Goal: Task Accomplishment & Management: Manage account settings

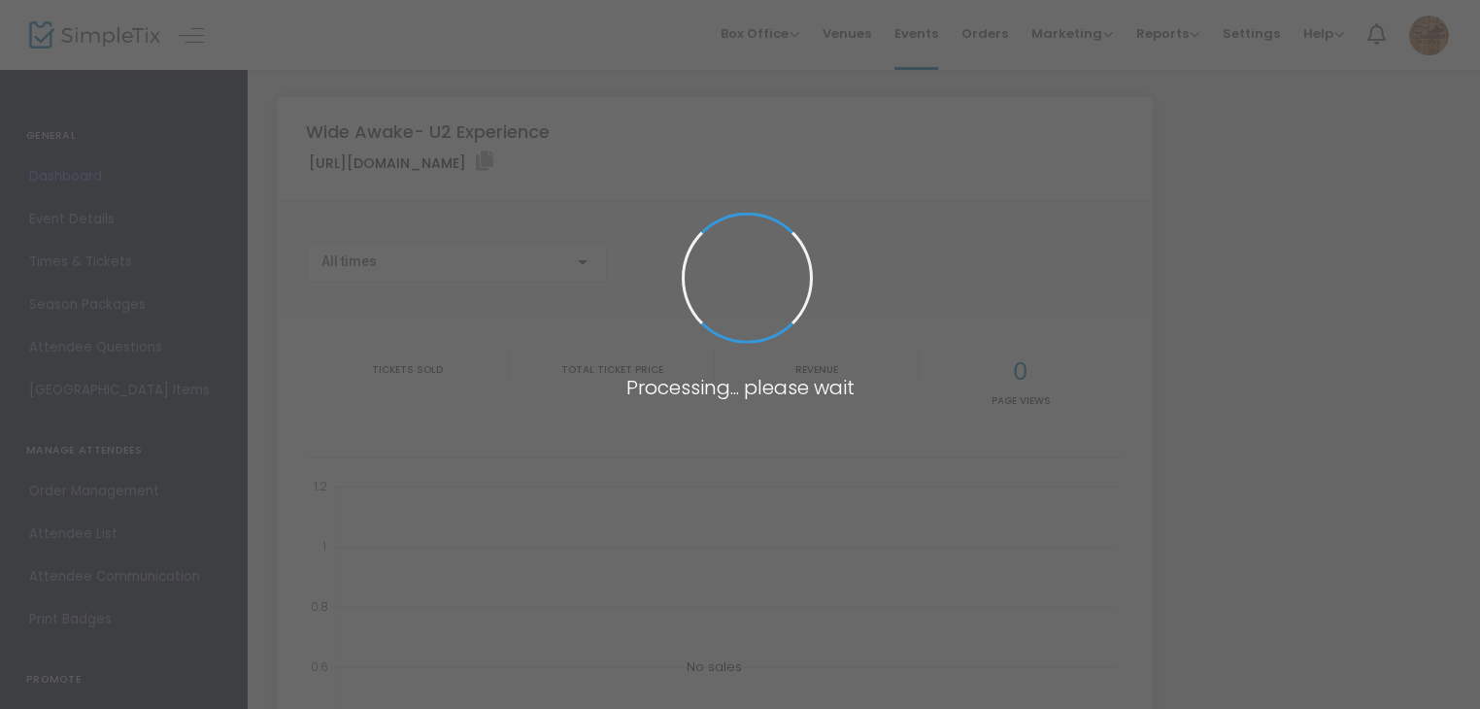
type input "[URL][DOMAIN_NAME]"
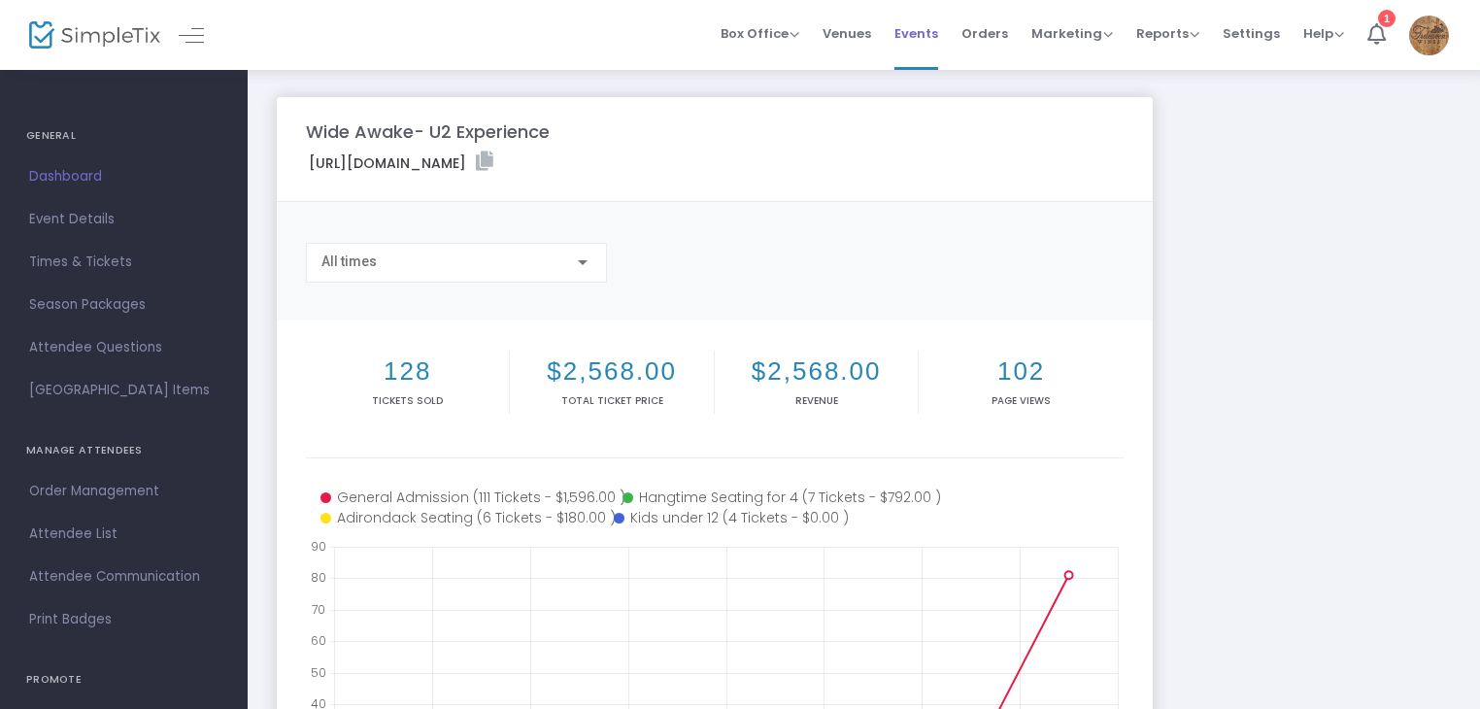
click at [936, 30] on span "Events" at bounding box center [917, 34] width 44 height 50
